Goal: Navigation & Orientation: Find specific page/section

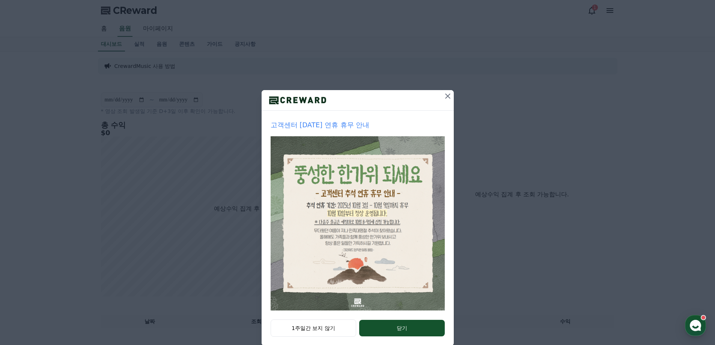
click at [448, 95] on icon at bounding box center [447, 96] width 9 height 9
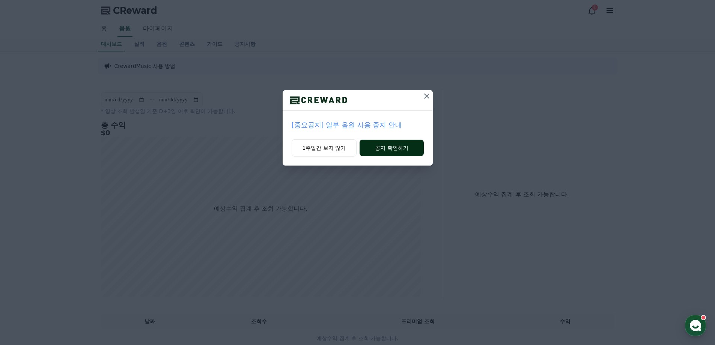
click at [386, 150] on button "공지 확인하기" at bounding box center [391, 148] width 64 height 17
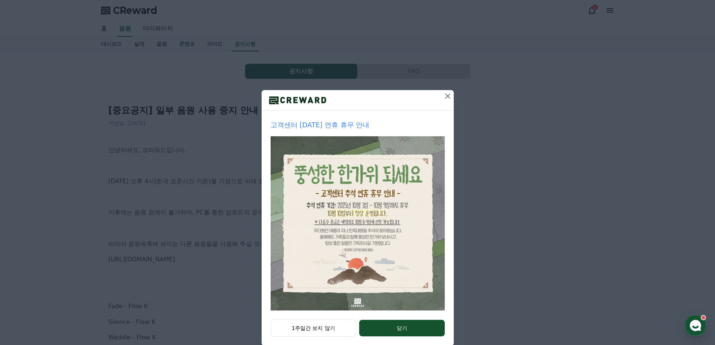
click at [445, 97] on icon at bounding box center [447, 95] width 5 height 5
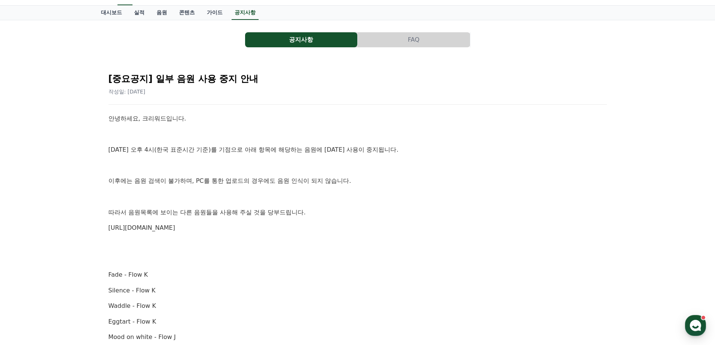
scroll to position [29, 0]
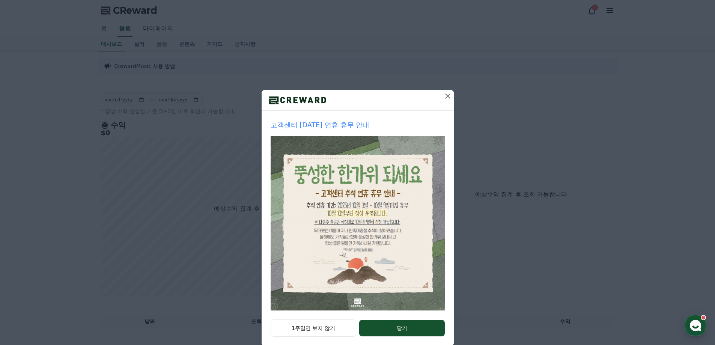
click at [448, 94] on icon at bounding box center [447, 96] width 9 height 9
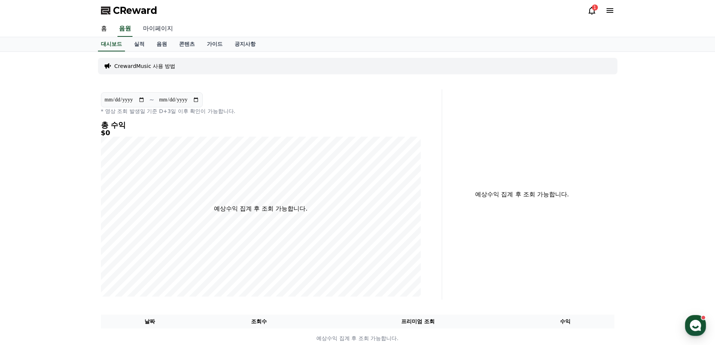
click at [156, 31] on link "마이페이지" at bounding box center [158, 29] width 42 height 16
select select "**********"
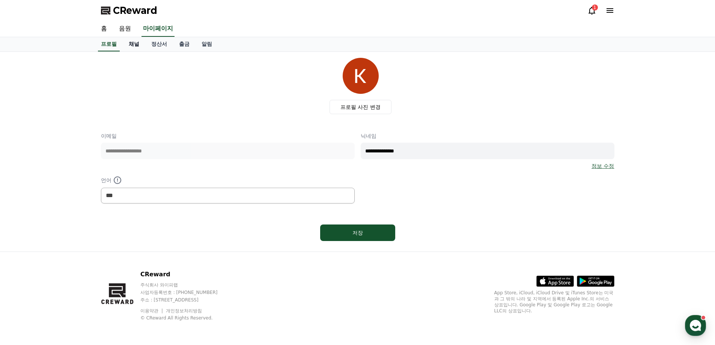
click at [135, 44] on link "채널" at bounding box center [134, 44] width 23 height 14
